Goal: Task Accomplishment & Management: Manage account settings

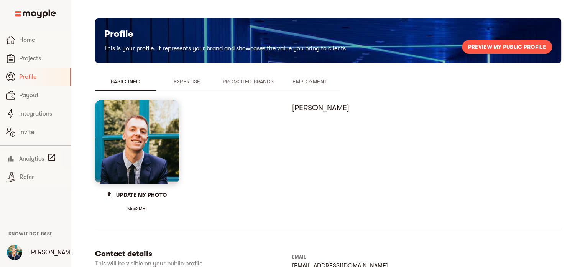
click at [209, 77] on span "Expertise" at bounding box center [187, 81] width 52 height 9
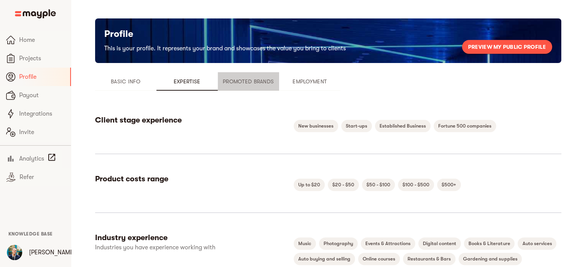
click at [231, 80] on span "Promoted Brands" at bounding box center [248, 81] width 52 height 9
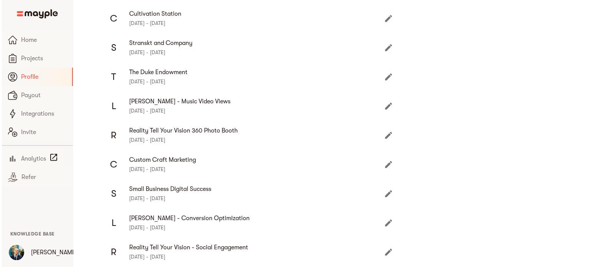
scroll to position [103, 0]
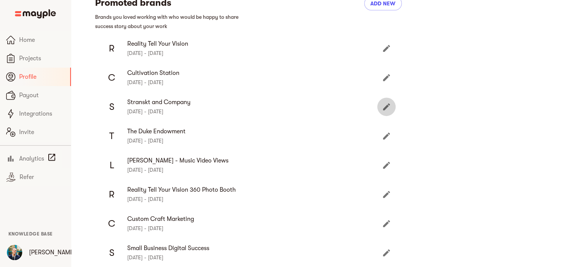
click at [387, 106] on icon "Edit" at bounding box center [386, 106] width 7 height 7
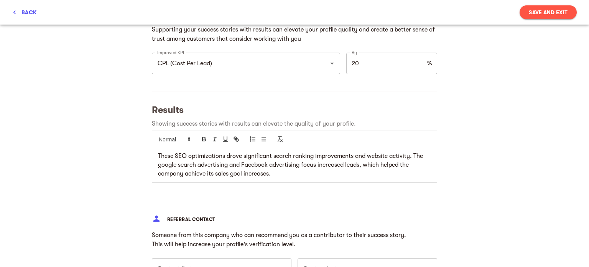
scroll to position [499, 0]
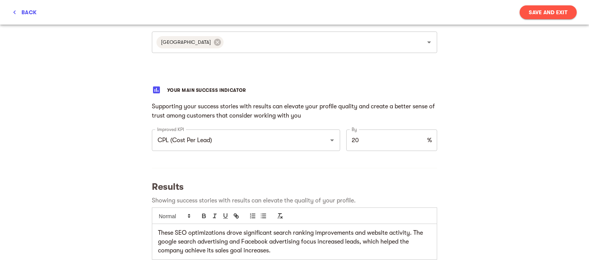
click at [506, 231] on div "My success stories Tell us the about brands you loved working with and want to …" at bounding box center [294, 14] width 589 height 977
click at [523, 233] on div "My success stories Tell us the about brands you loved working with and want to …" at bounding box center [294, 14] width 589 height 977
click at [526, 234] on div "My success stories Tell us the about brands you loved working with and want to …" at bounding box center [294, 14] width 589 height 977
click at [35, 11] on span "back" at bounding box center [24, 12] width 24 height 9
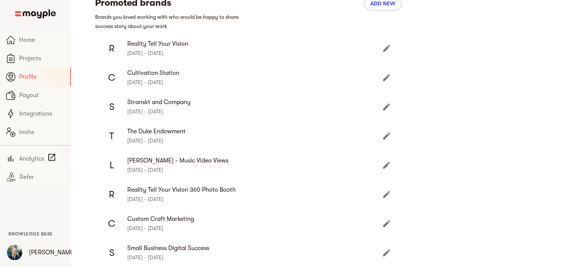
click at [385, 135] on icon "Edit" at bounding box center [386, 135] width 9 height 9
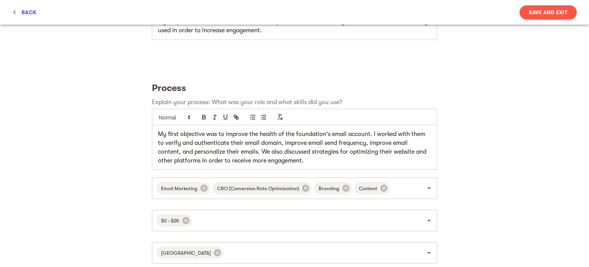
scroll to position [115, 0]
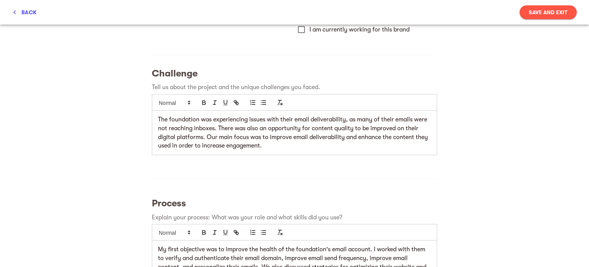
click at [153, 120] on div "The foundation was experiencing issues with their email deliverability, as many…" at bounding box center [294, 132] width 285 height 44
click at [160, 116] on p "The foundation was experiencing issues with their email deliverability, as many…" at bounding box center [294, 132] width 273 height 35
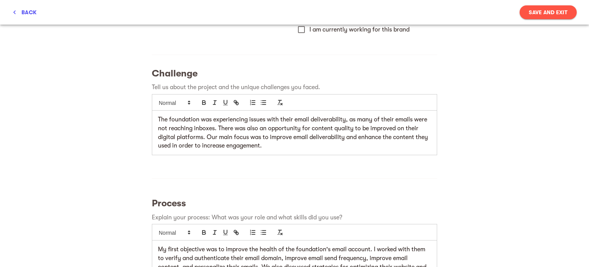
click at [158, 117] on p "The foundation was experiencing issues with their email deliverability, as many…" at bounding box center [294, 132] width 273 height 35
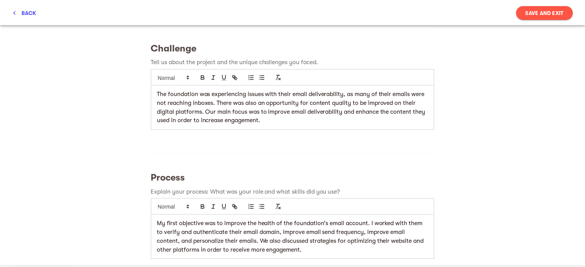
scroll to position [192, 0]
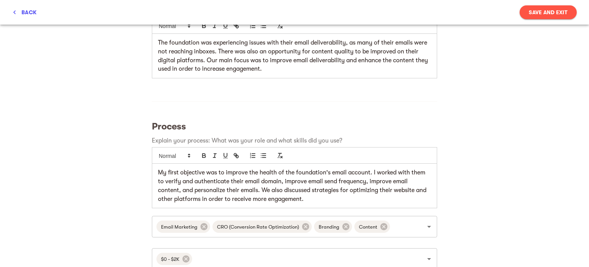
click at [311, 199] on p "My first objective was to improve the health of the foundation's email account.…" at bounding box center [294, 185] width 273 height 35
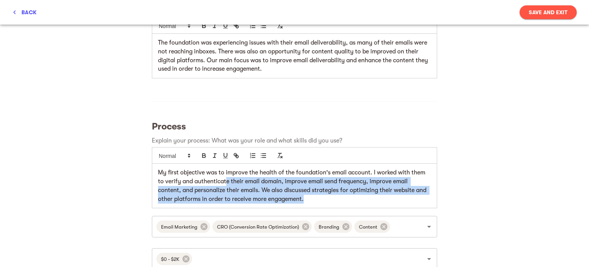
drag, startPoint x: 311, startPoint y: 199, endPoint x: 214, endPoint y: 180, distance: 98.9
click at [224, 182] on p "My first objective was to improve the health of the foundation's email account.…" at bounding box center [294, 185] width 273 height 35
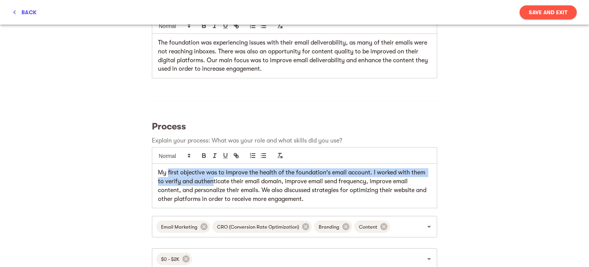
drag, startPoint x: 209, startPoint y: 178, endPoint x: 166, endPoint y: 169, distance: 43.9
click at [166, 169] on p "My first objective was to improve the health of the foundation's email account.…" at bounding box center [294, 185] width 273 height 35
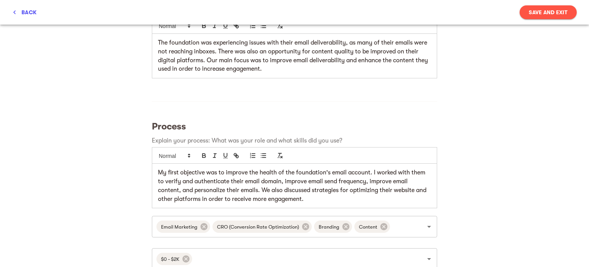
click at [160, 170] on p "My first objective was to improve the health of the foundation's email account.…" at bounding box center [294, 185] width 273 height 35
click at [237, 183] on p "My first objective was to improve the health of the foundation's email account.…" at bounding box center [294, 185] width 273 height 35
click at [224, 174] on p "My first objective was to improve the health of the foundation's email account.…" at bounding box center [294, 185] width 273 height 35
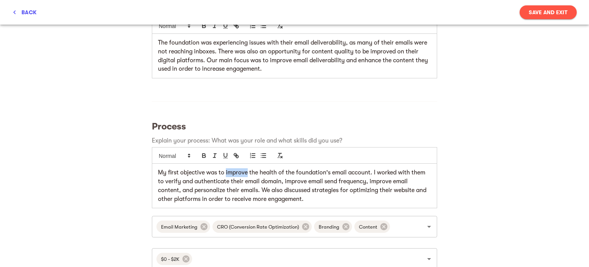
click at [224, 174] on p "My first objective was to improve the health of the foundation's email account.…" at bounding box center [294, 185] width 273 height 35
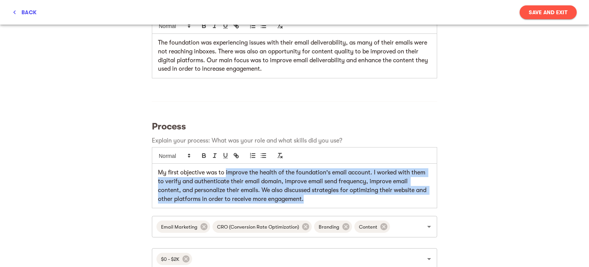
click at [311, 197] on p "My first objective was to improve the health of the foundation's email account.…" at bounding box center [294, 185] width 273 height 35
copy p "improve the health of the foundation's email account. I worked with them to ver…"
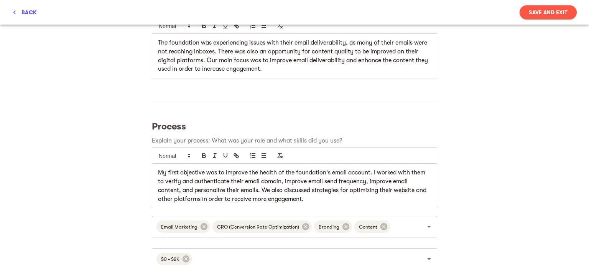
click at [480, 124] on div "My success stories Tell us the about brands you loved working with and want to …" at bounding box center [294, 243] width 589 height 821
click at [29, 12] on span "back" at bounding box center [24, 12] width 24 height 9
